Goal: Task Accomplishment & Management: Manage account settings

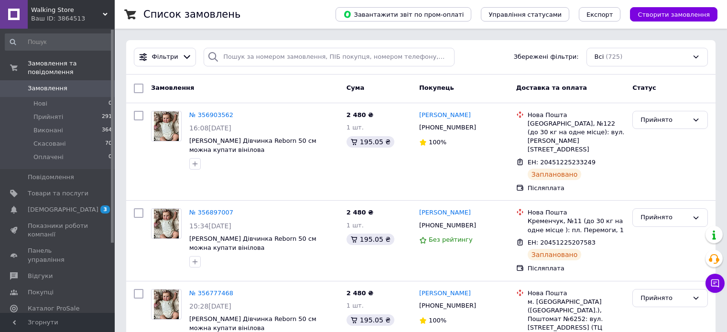
click at [61, 84] on span "Замовлення" at bounding box center [48, 88] width 40 height 9
click at [69, 84] on span "Замовлення" at bounding box center [58, 88] width 61 height 9
click at [86, 84] on span "Замовлення" at bounding box center [58, 88] width 61 height 9
click at [66, 84] on span "Замовлення" at bounding box center [58, 88] width 61 height 9
click at [38, 80] on link "Замовлення 0" at bounding box center [59, 88] width 118 height 16
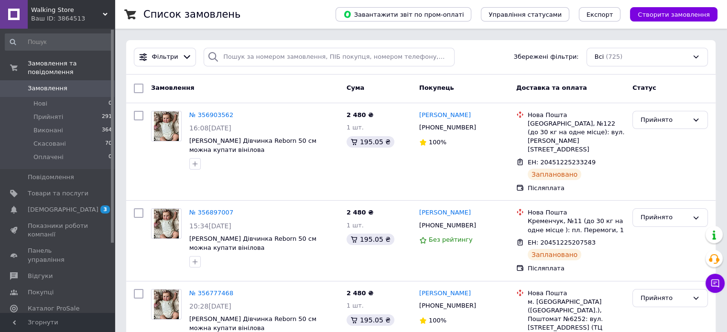
click at [82, 80] on link "Замовлення 0" at bounding box center [59, 88] width 118 height 16
click at [75, 84] on span "Замовлення" at bounding box center [58, 88] width 61 height 9
click at [90, 84] on span "0" at bounding box center [101, 88] width 26 height 9
click at [79, 84] on span "Замовлення" at bounding box center [58, 88] width 61 height 9
click at [42, 84] on span "Замовлення" at bounding box center [48, 88] width 40 height 9
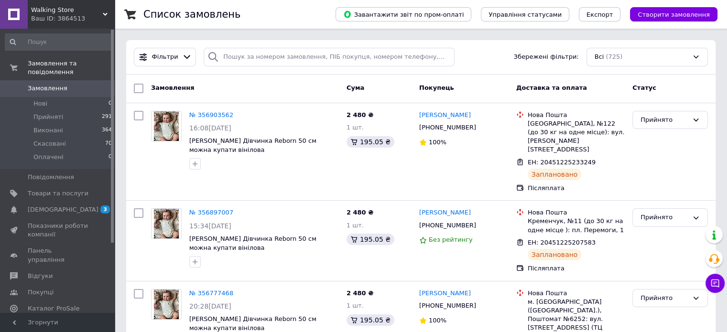
click at [37, 84] on span "Замовлення" at bounding box center [48, 88] width 40 height 9
click at [56, 84] on span "Замовлення" at bounding box center [48, 88] width 40 height 9
